Goal: Task Accomplishment & Management: Use online tool/utility

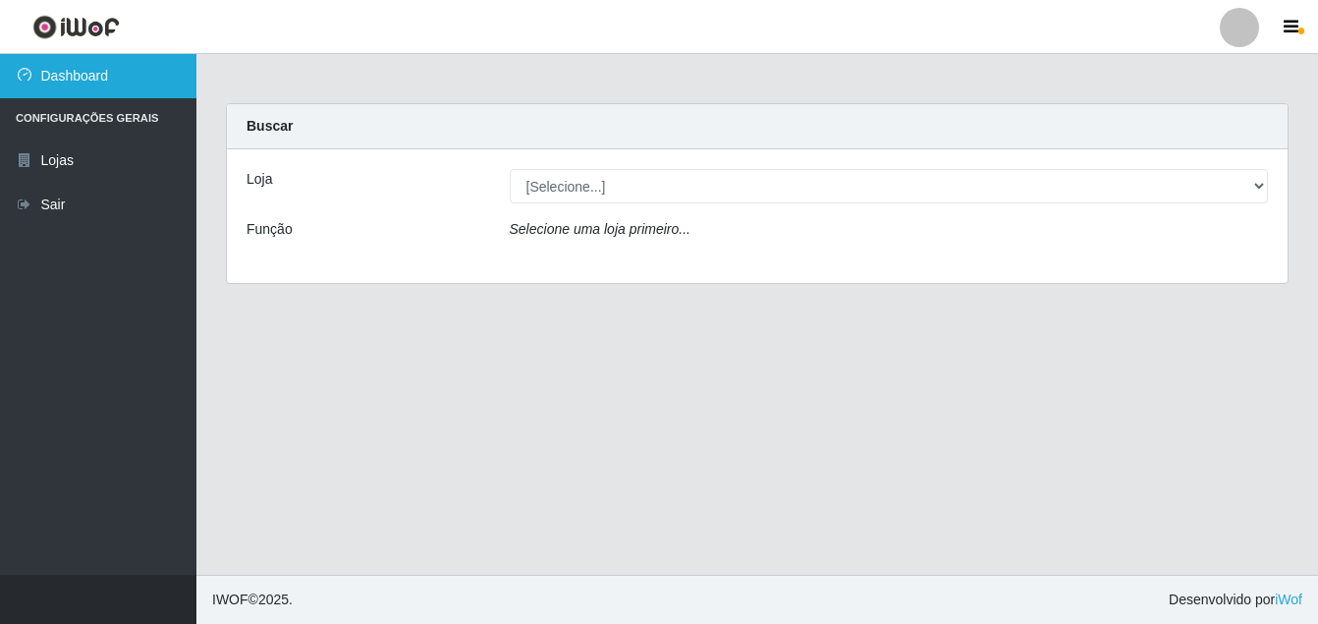
click at [143, 84] on link "Dashboard" at bounding box center [98, 76] width 196 height 44
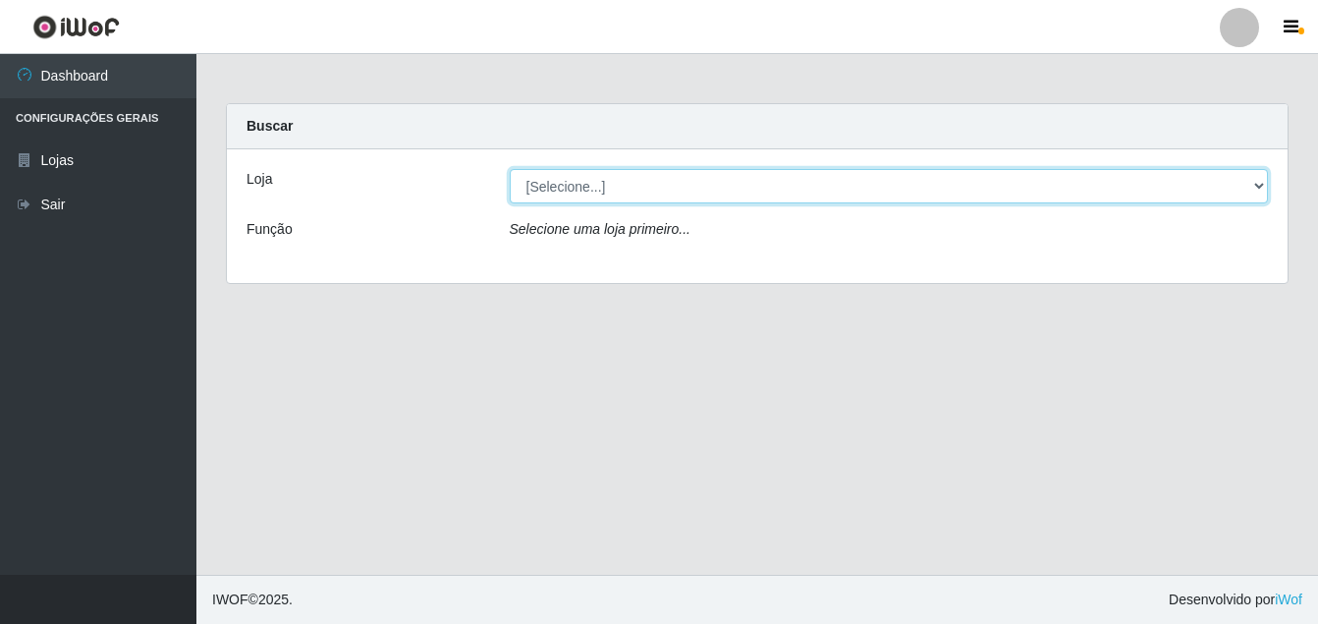
click at [559, 193] on select "[Selecione...] Ajubá Mercado" at bounding box center [889, 186] width 759 height 34
click at [556, 191] on select "[Selecione...] Ajubá Mercado" at bounding box center [889, 186] width 759 height 34
select select "402"
click at [510, 169] on select "[Selecione...] Ajubá Mercado" at bounding box center [889, 186] width 759 height 34
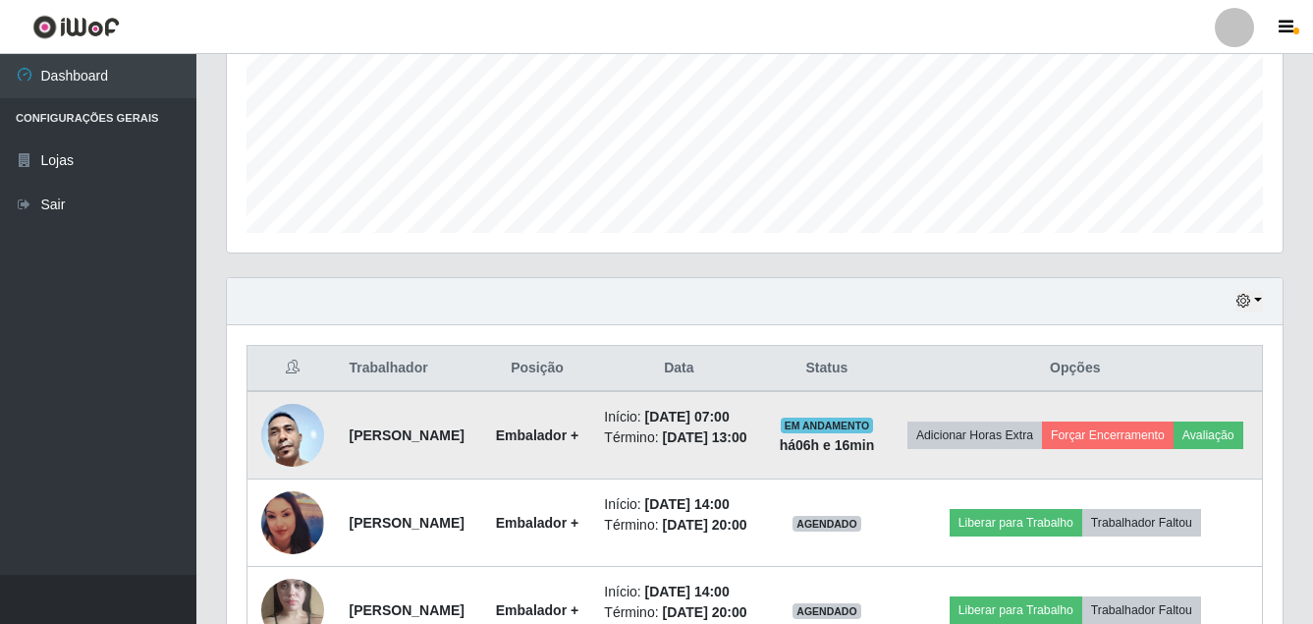
scroll to position [589, 0]
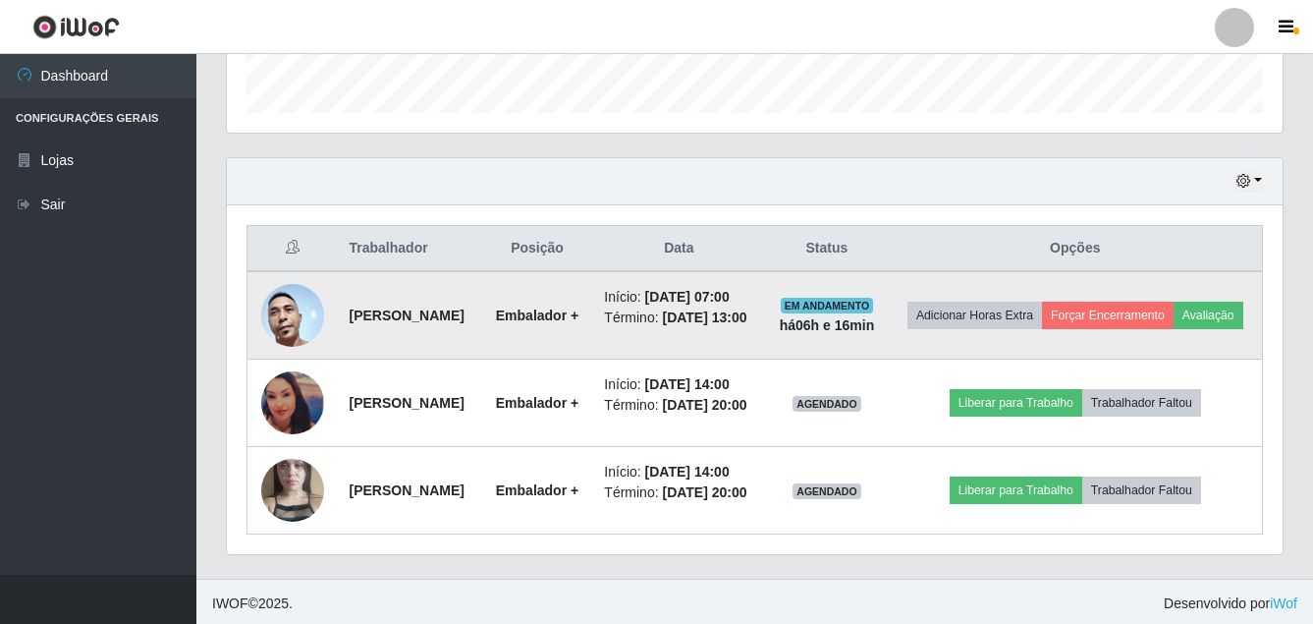
click at [279, 320] on img at bounding box center [292, 315] width 63 height 133
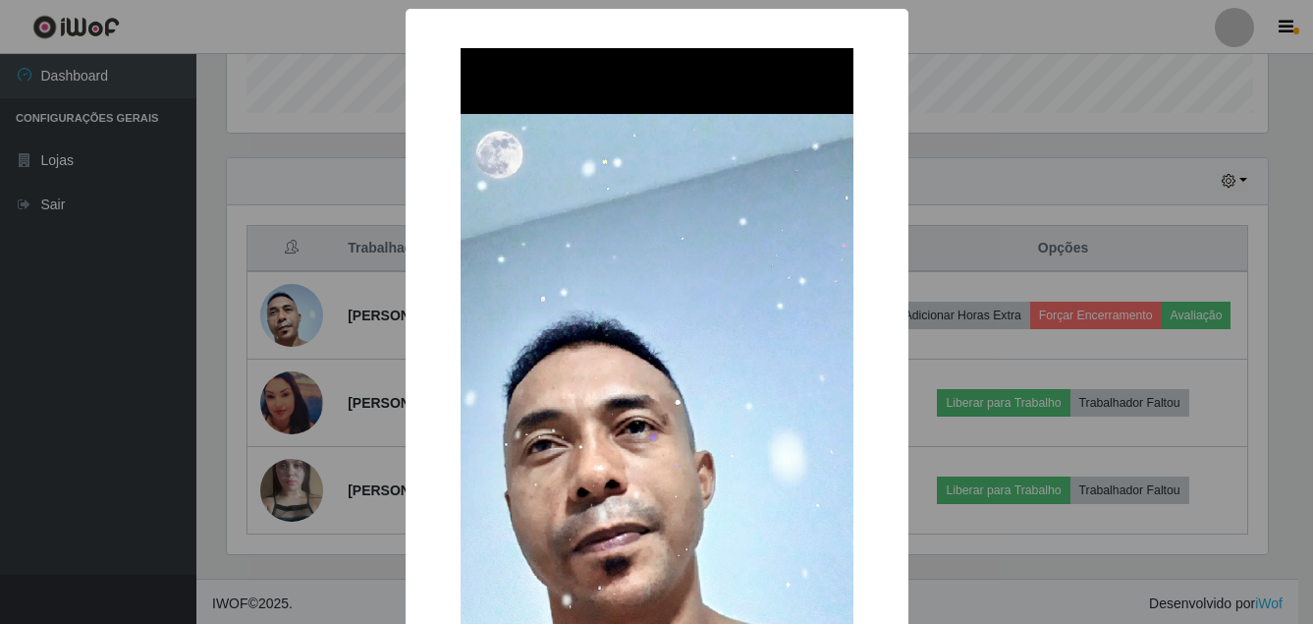
scroll to position [408, 1046]
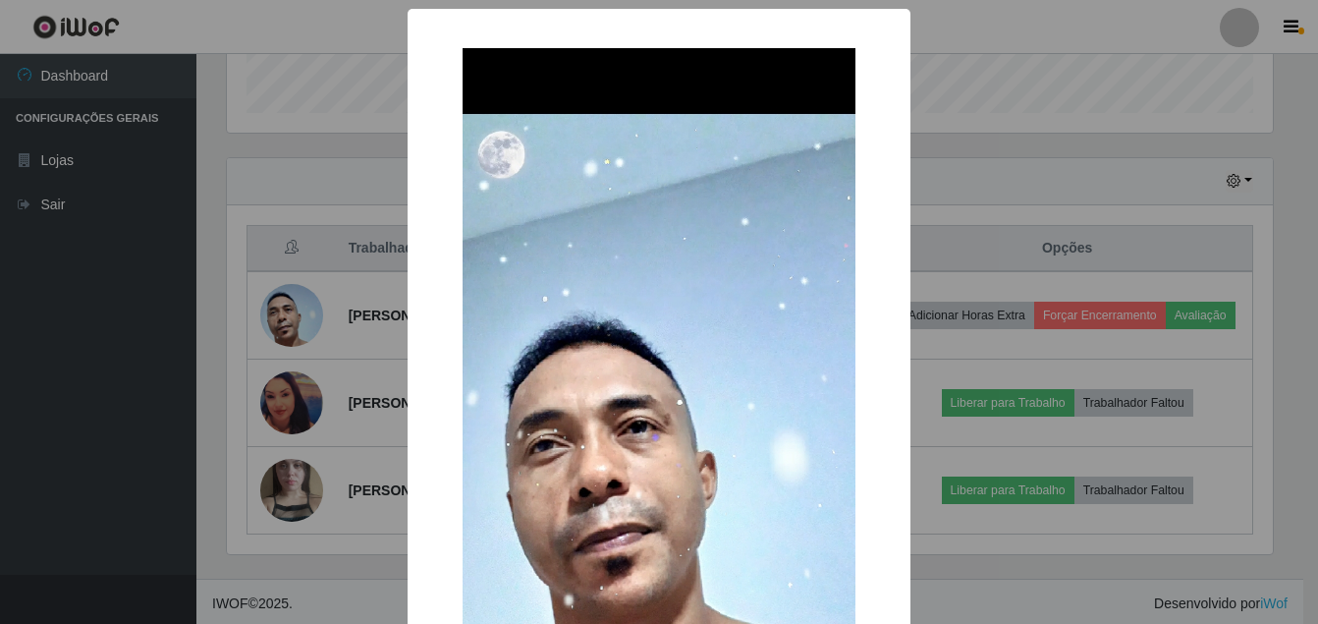
click at [64, 419] on div "× OK Cancel" at bounding box center [659, 312] width 1318 height 624
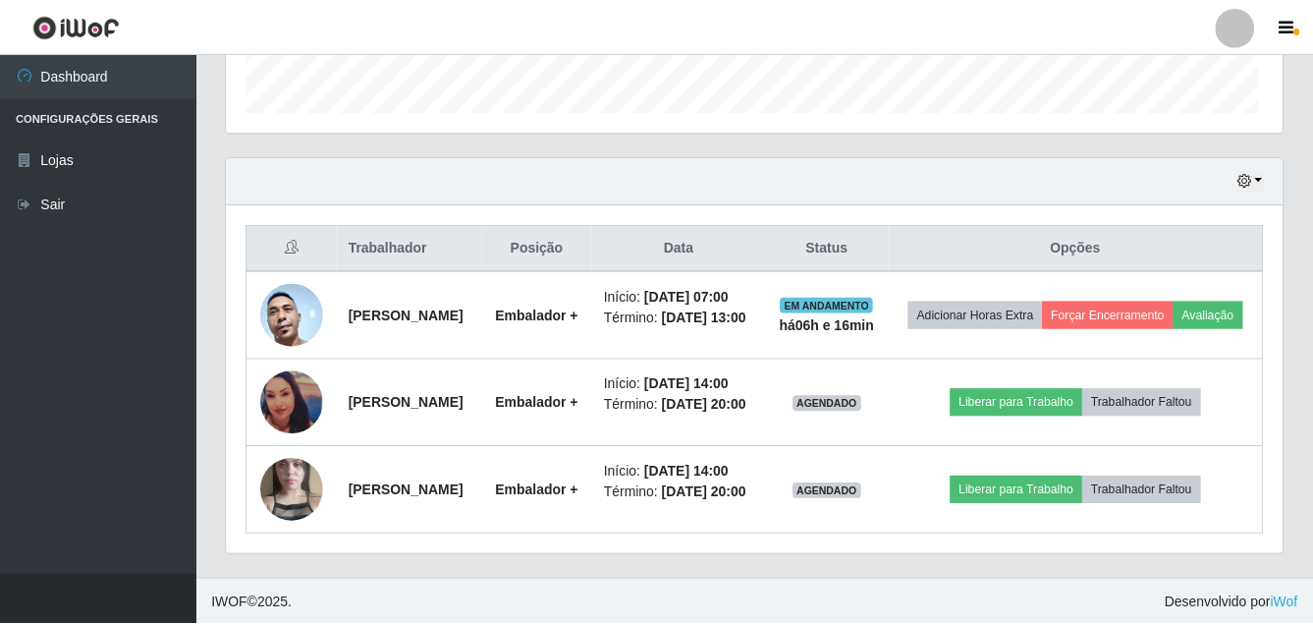
scroll to position [408, 1056]
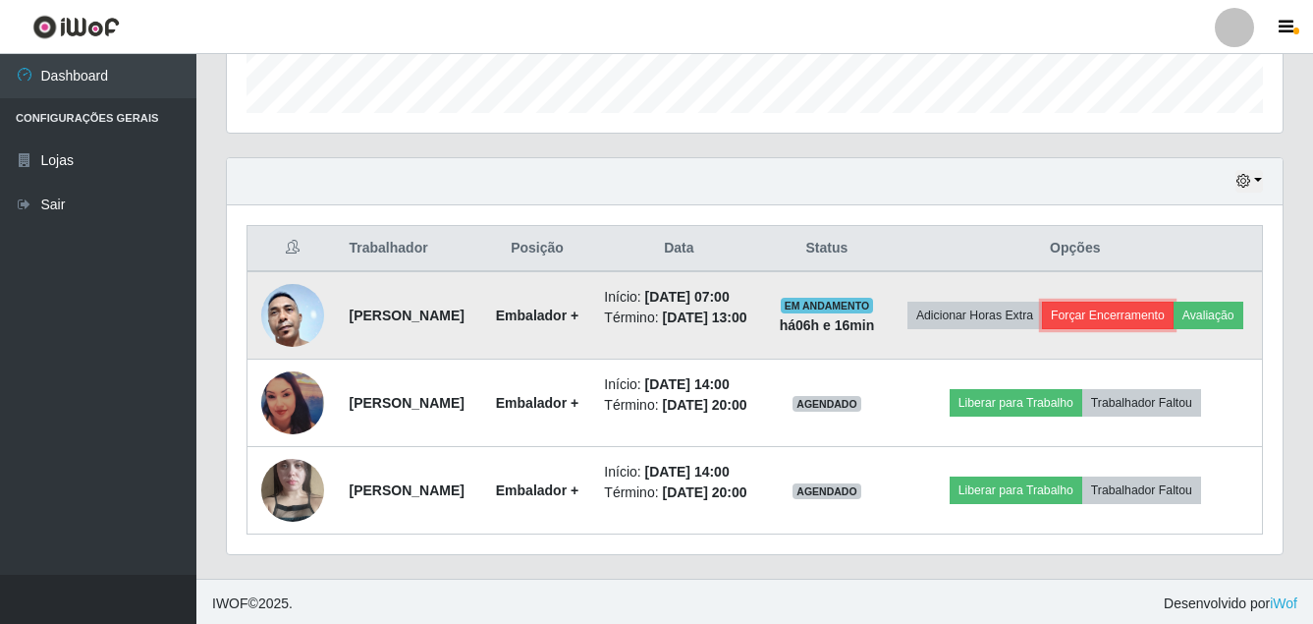
click at [1174, 320] on button "Forçar Encerramento" at bounding box center [1108, 316] width 132 height 28
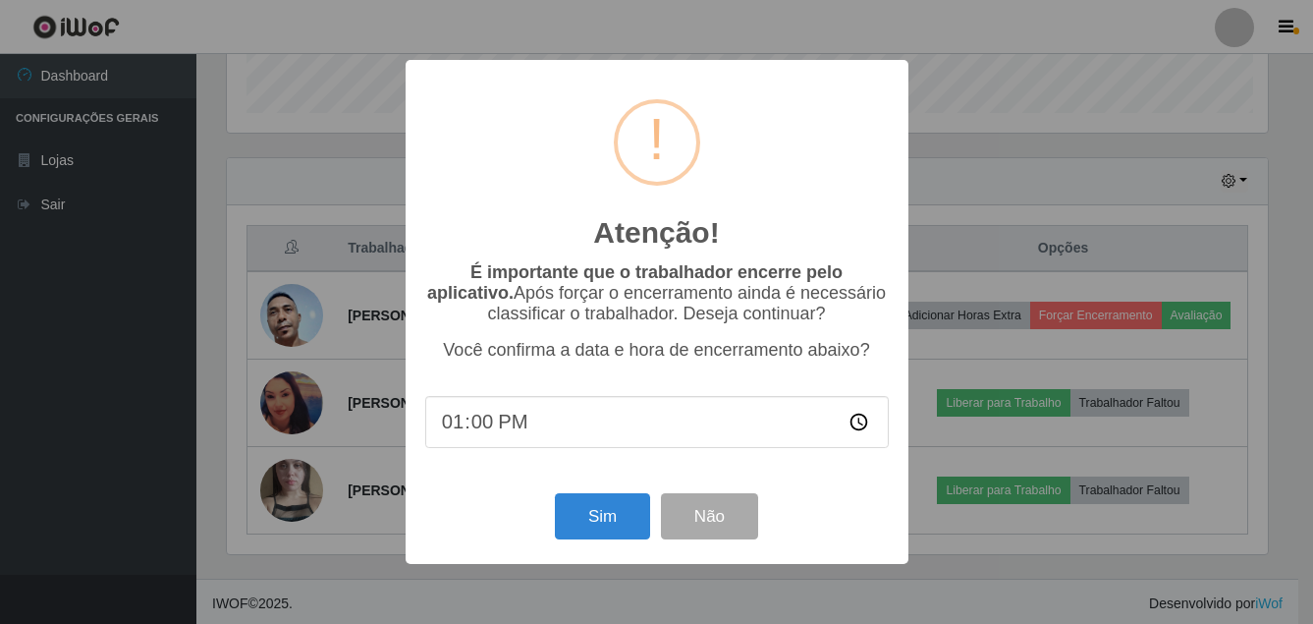
scroll to position [408, 1046]
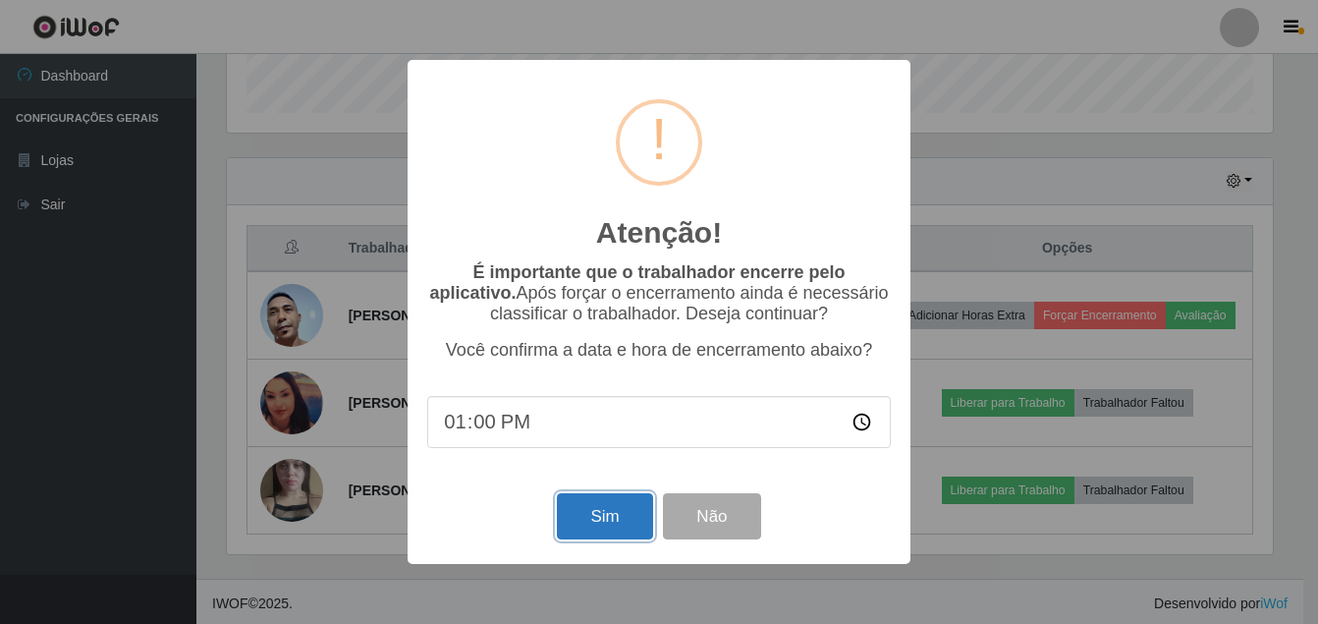
click at [594, 512] on button "Sim" at bounding box center [604, 516] width 95 height 46
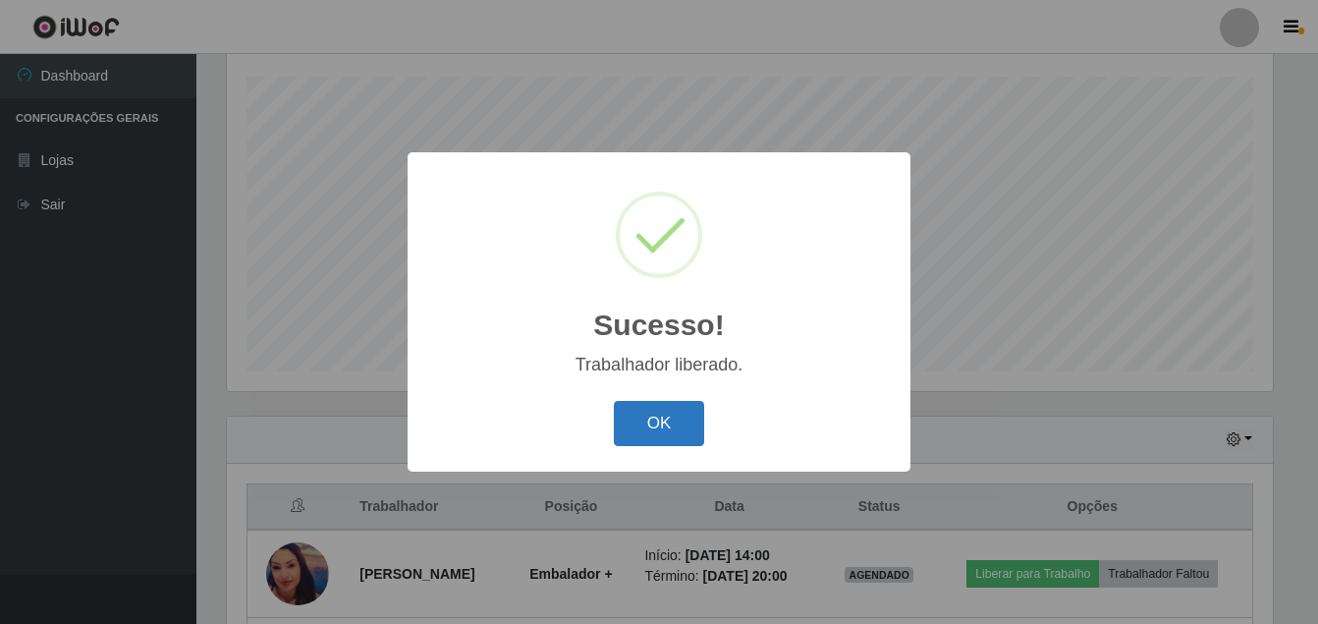
click at [642, 419] on button "OK" at bounding box center [659, 424] width 91 height 46
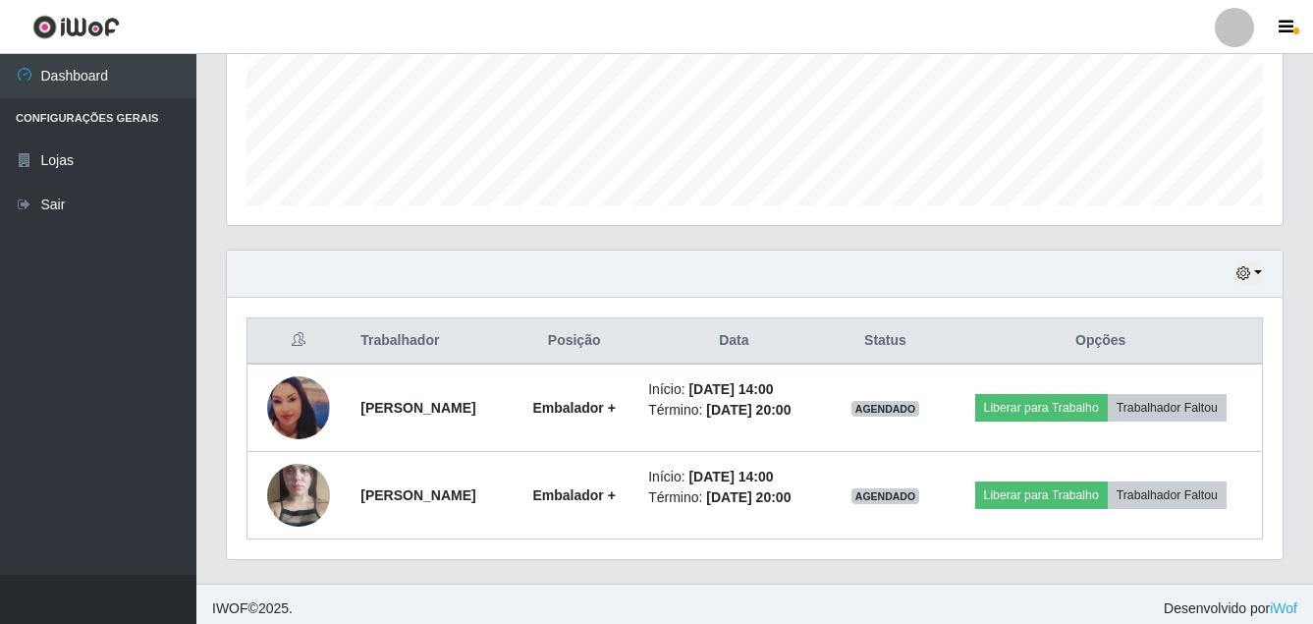
scroll to position [506, 0]
